Goal: Transaction & Acquisition: Purchase product/service

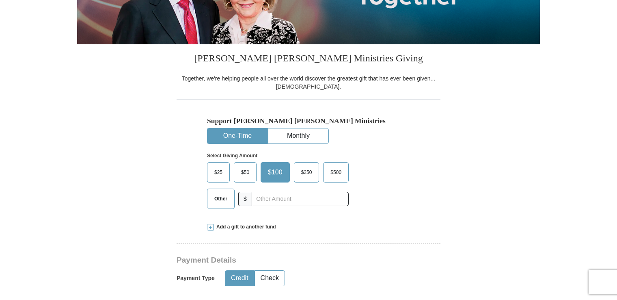
scroll to position [161, 0]
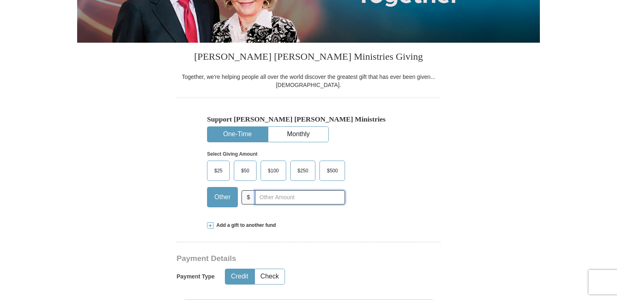
click at [281, 198] on input "text" at bounding box center [300, 197] width 90 height 14
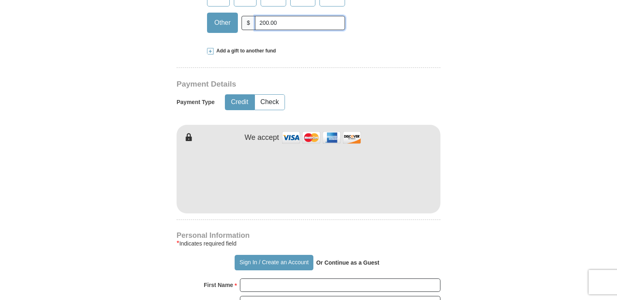
scroll to position [338, 0]
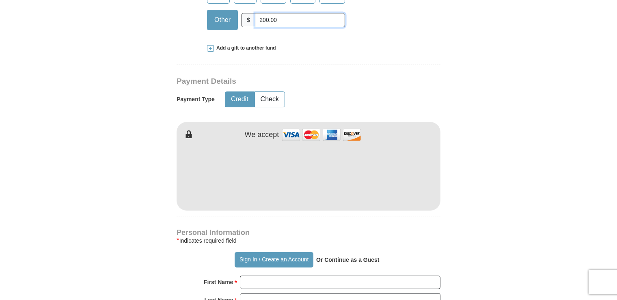
type input "200.00"
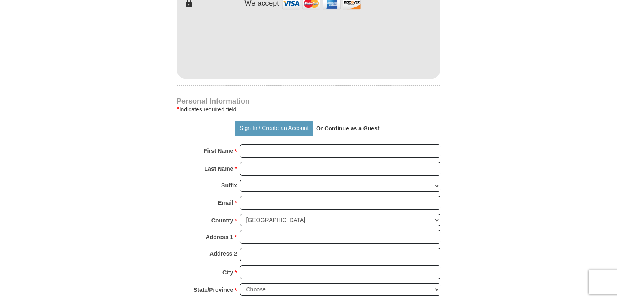
scroll to position [469, 0]
click at [276, 153] on input "First Name *" at bounding box center [340, 151] width 201 height 14
type input "Gary"
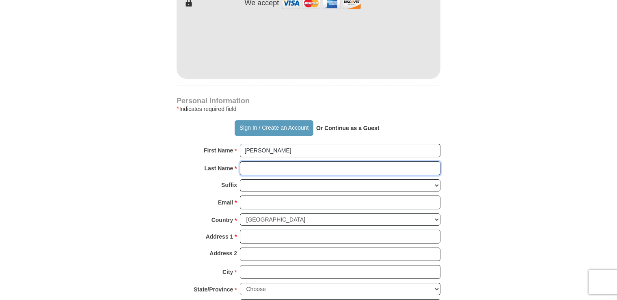
type input "Siplin"
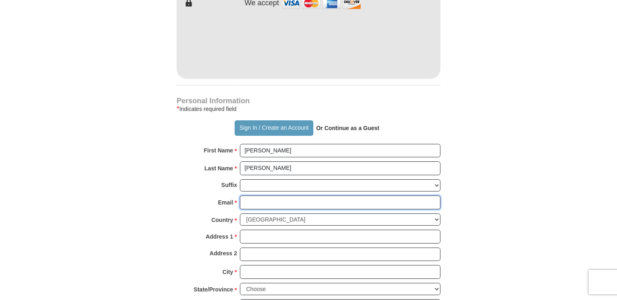
type input "gary@garysiplin.com"
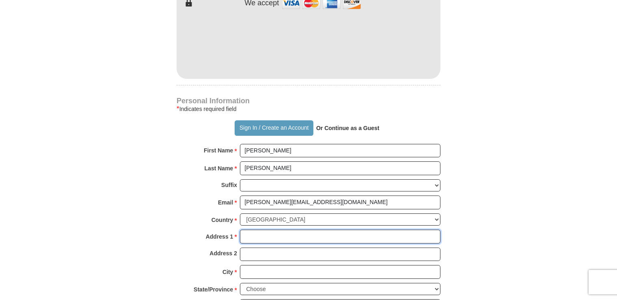
type input "1320 North Pine Hills Road"
type input "Orlando"
type input "32808"
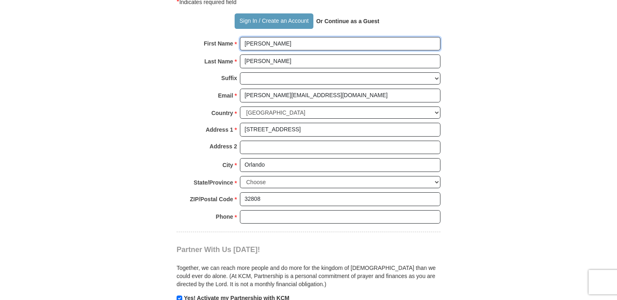
scroll to position [601, 0]
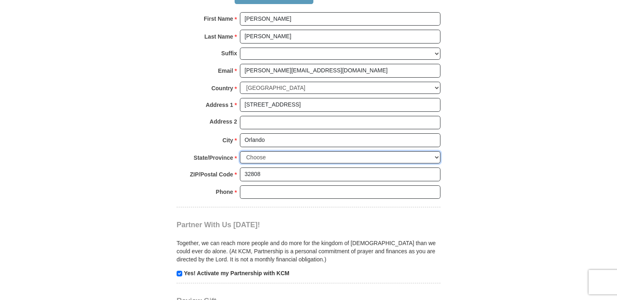
click at [435, 156] on select "Choose Alabama Alaska American Samoa Arizona Arkansas Armed Forces Americas Arm…" at bounding box center [340, 157] width 201 height 13
select select "FL"
click at [240, 151] on select "Choose Alabama Alaska American Samoa Arizona Arkansas Armed Forces Americas Arm…" at bounding box center [340, 157] width 201 height 13
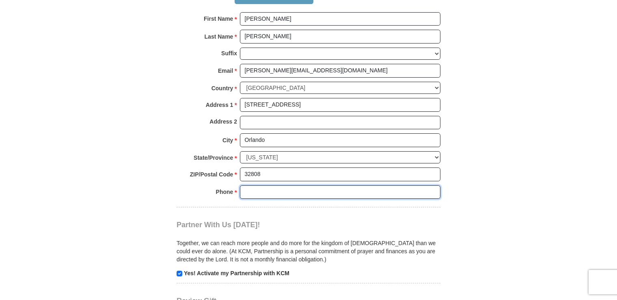
click at [288, 192] on input "Phone * *" at bounding box center [340, 192] width 201 height 14
type input "4073407258"
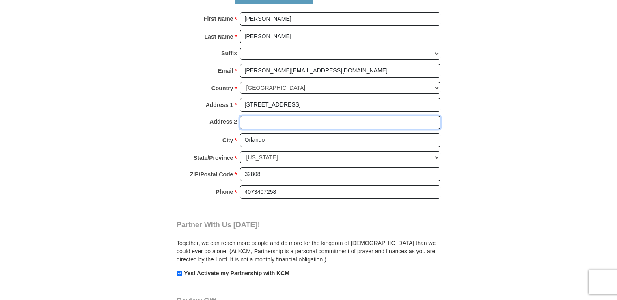
type input "Orlando, FL 32805"
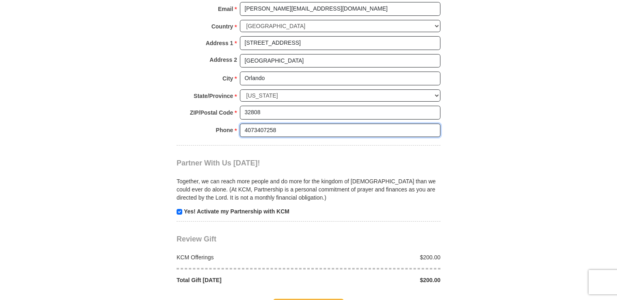
scroll to position [663, 0]
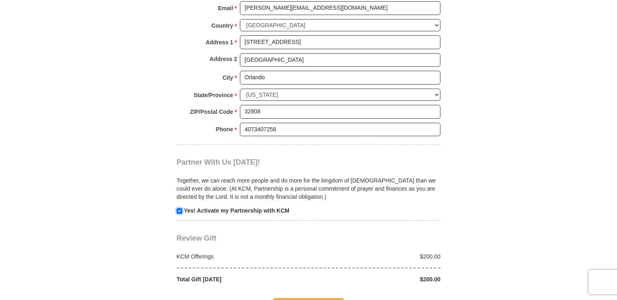
click at [178, 208] on input "checkbox" at bounding box center [180, 211] width 6 height 6
checkbox input "false"
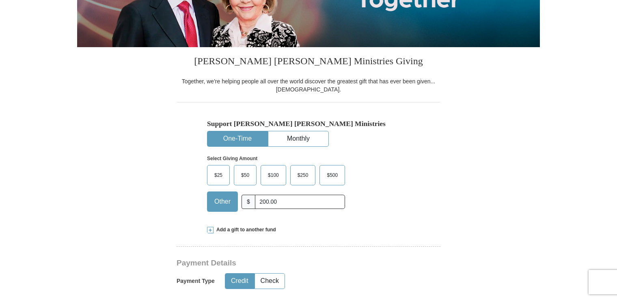
scroll to position [0, 0]
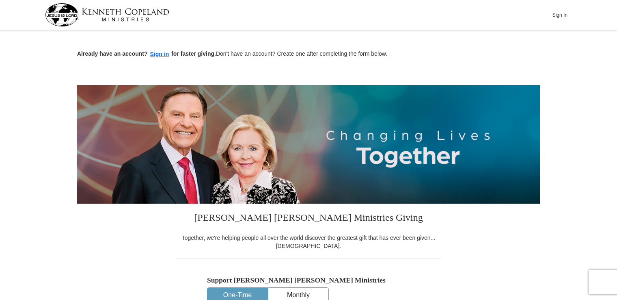
click at [157, 53] on button "Sign in" at bounding box center [160, 54] width 24 height 9
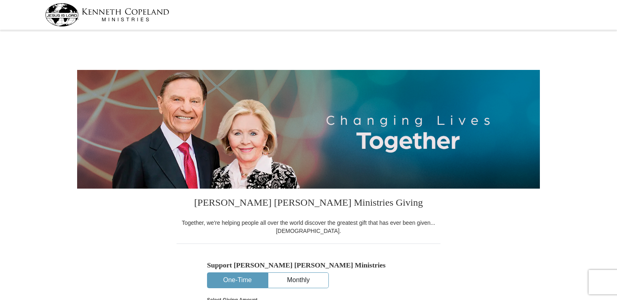
select select "FL"
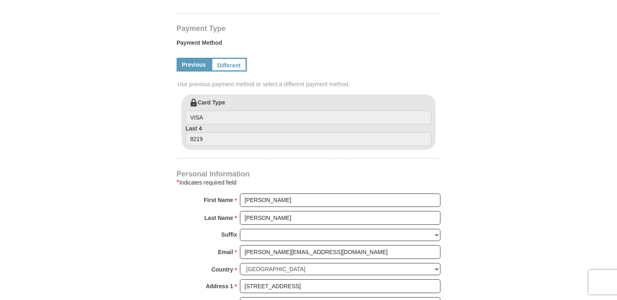
scroll to position [380, 0]
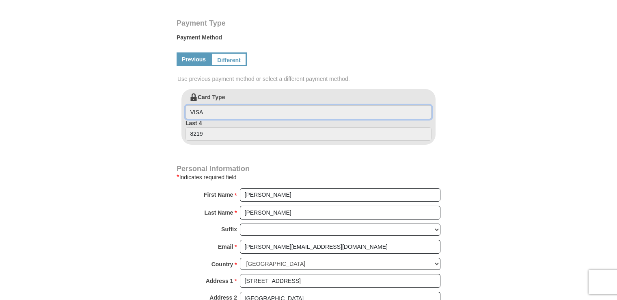
click at [224, 113] on input "VISA" at bounding box center [309, 112] width 246 height 14
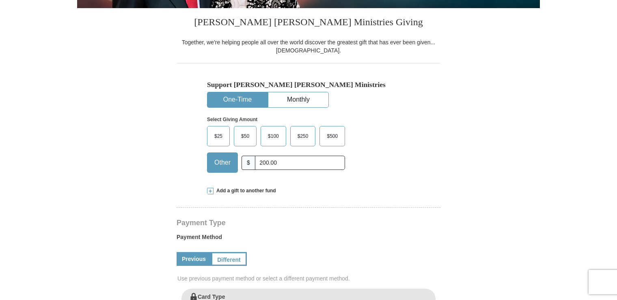
scroll to position [179, 0]
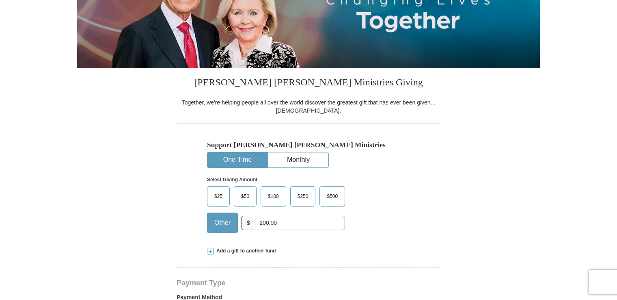
click at [330, 110] on div "Together, we're helping people all over the world discover the greatest gift th…" at bounding box center [309, 106] width 264 height 16
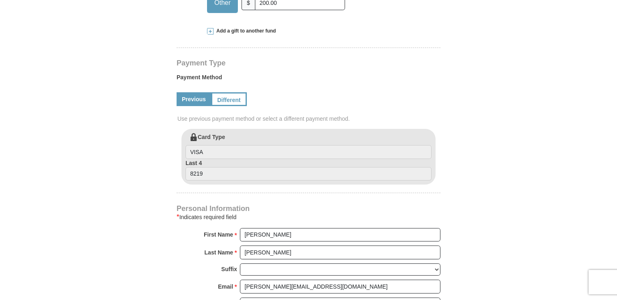
scroll to position [342, 0]
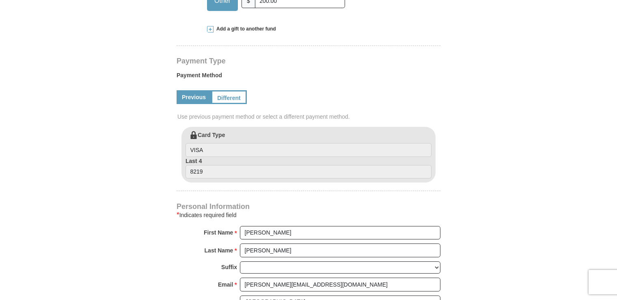
click at [247, 159] on label "Last 4 8219" at bounding box center [309, 168] width 246 height 22
click at [247, 165] on input "8219" at bounding box center [309, 172] width 246 height 14
click at [414, 60] on h4 "Payment Type" at bounding box center [309, 61] width 264 height 6
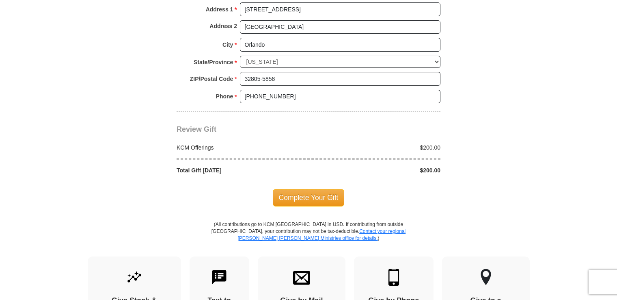
scroll to position [652, 0]
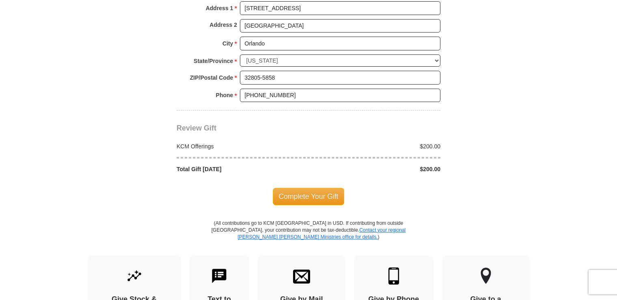
click at [323, 192] on span "Complete Your Gift" at bounding box center [309, 196] width 72 height 17
